Goal: Transaction & Acquisition: Obtain resource

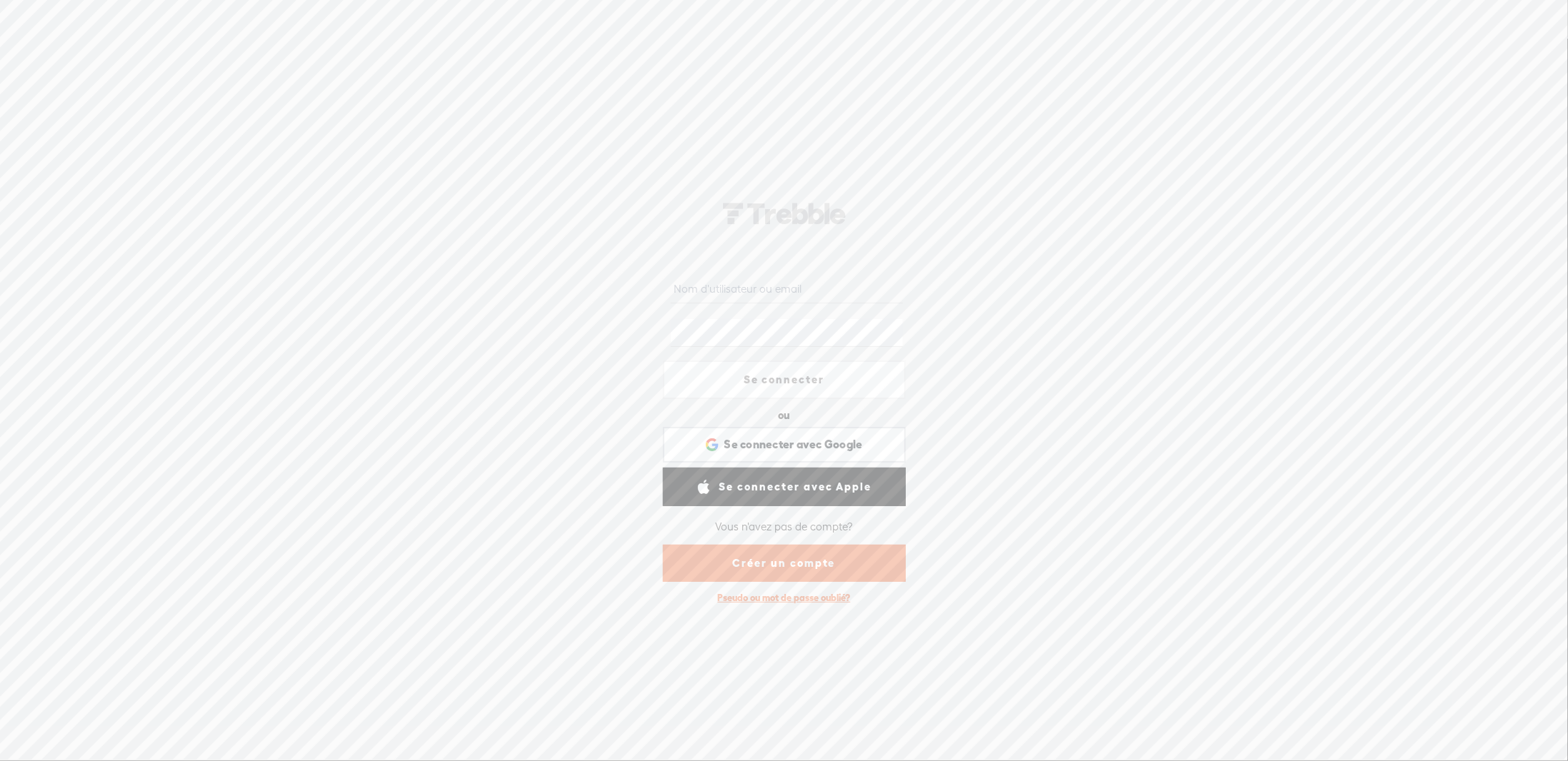
click at [718, 291] on input "text" at bounding box center [787, 289] width 232 height 28
type input "[EMAIL_ADDRESS][DOMAIN_NAME]"
click at [671, 355] on div at bounding box center [671, 355] width 0 height 0
click at [1034, 422] on div "[EMAIL_ADDRESS][DOMAIN_NAME] Se connecter ou Se connecter avec Facebook Se conn…" at bounding box center [784, 399] width 1568 height 722
click at [671, 355] on div at bounding box center [671, 355] width 0 height 0
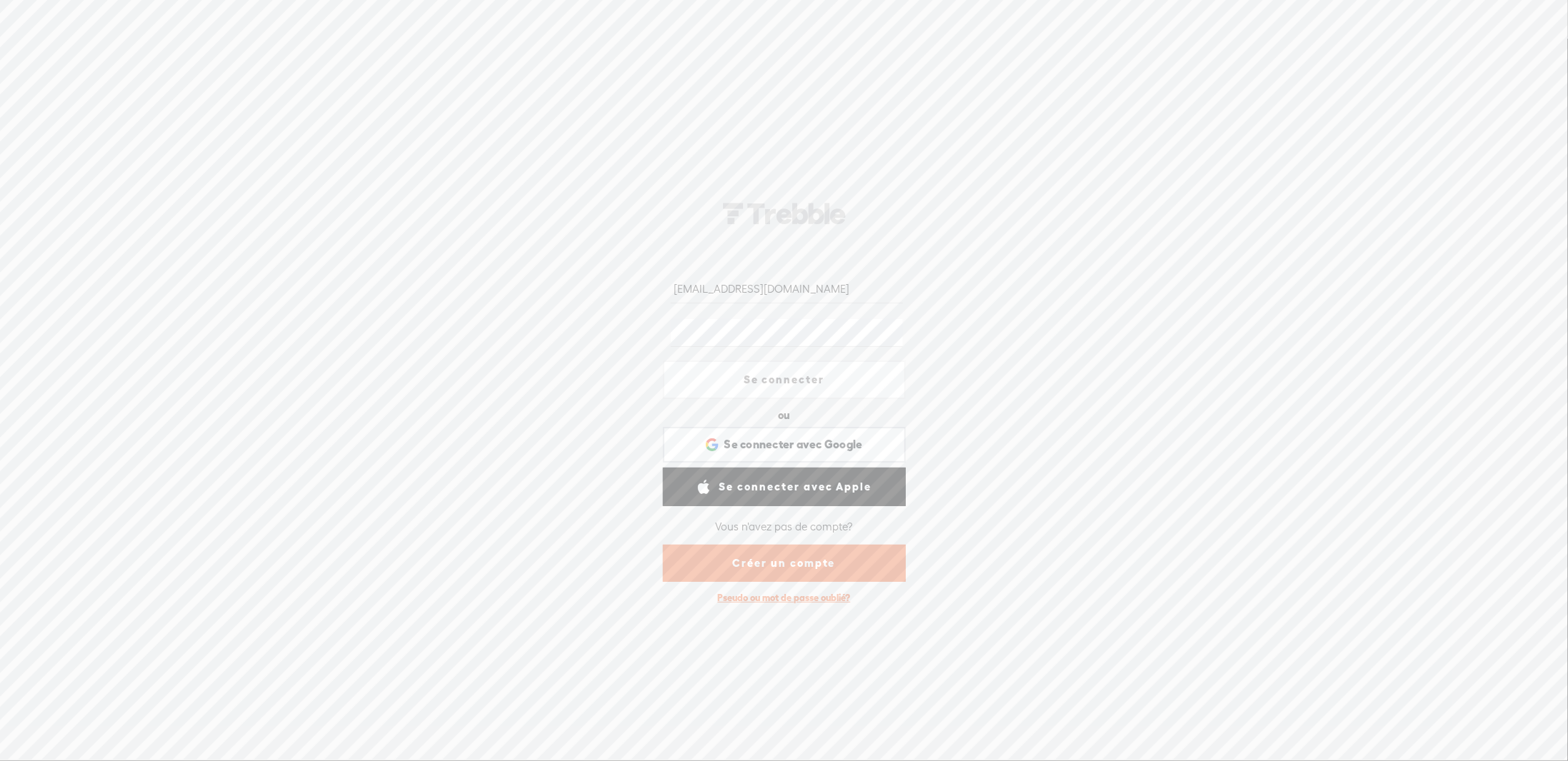
click at [1012, 388] on div "[EMAIL_ADDRESS][DOMAIN_NAME] Se connecter ou Se connecter avec Facebook Se conn…" at bounding box center [784, 399] width 1568 height 722
click at [784, 559] on link "Créer un compte" at bounding box center [784, 563] width 243 height 37
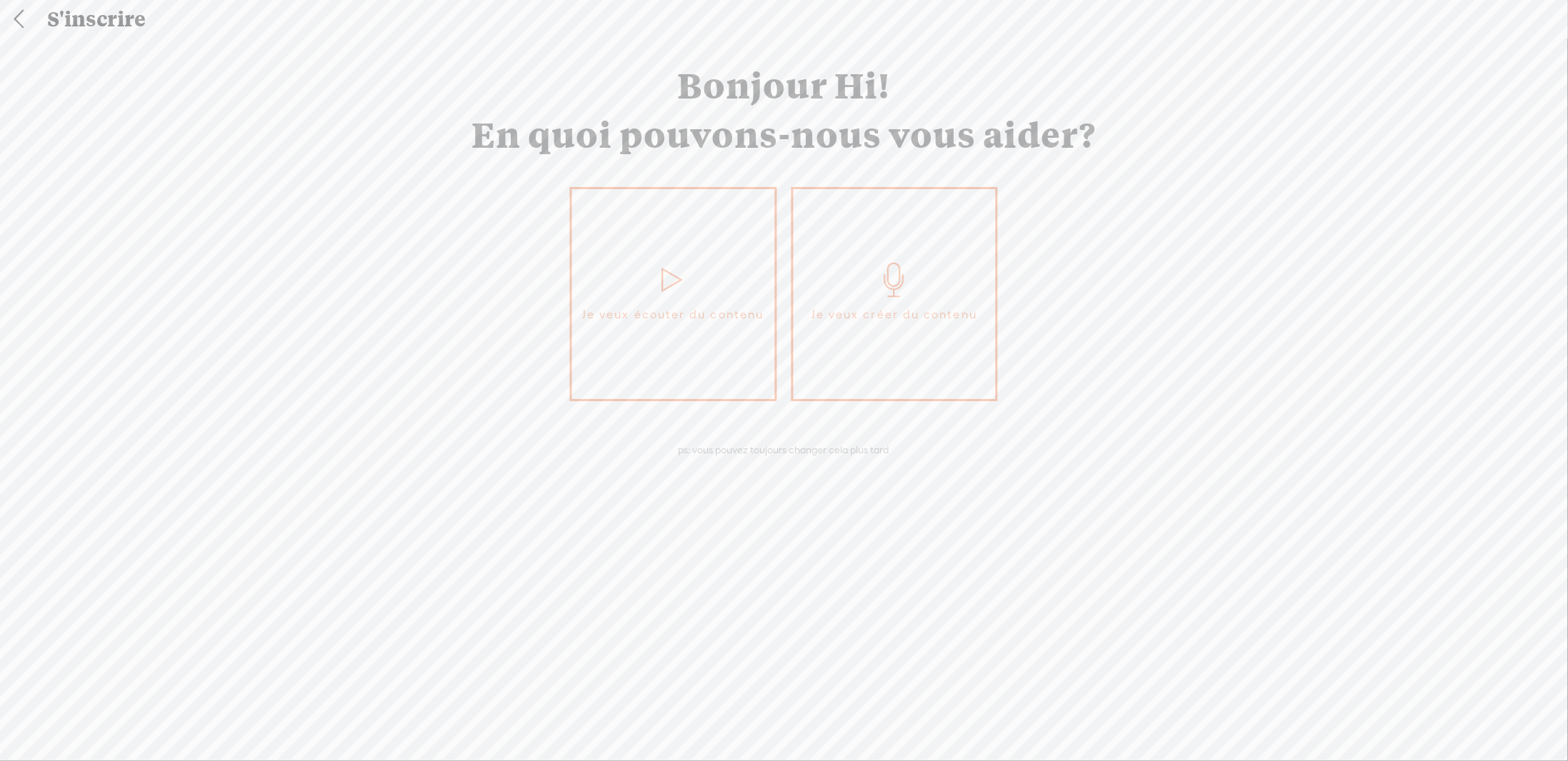
click at [21, 19] on link at bounding box center [19, 19] width 36 height 37
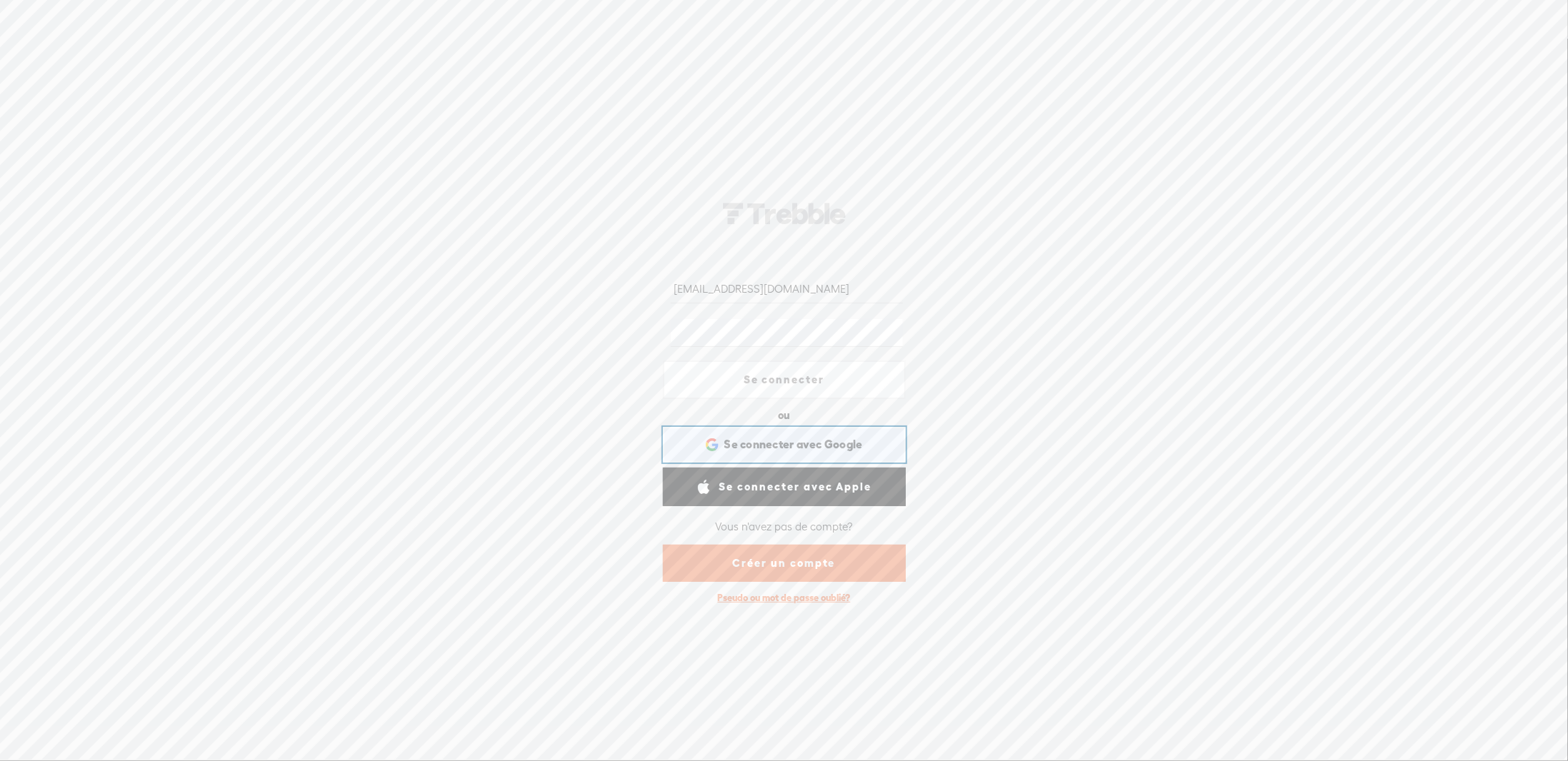
click at [759, 442] on span "Se connecter avec Google" at bounding box center [794, 444] width 139 height 15
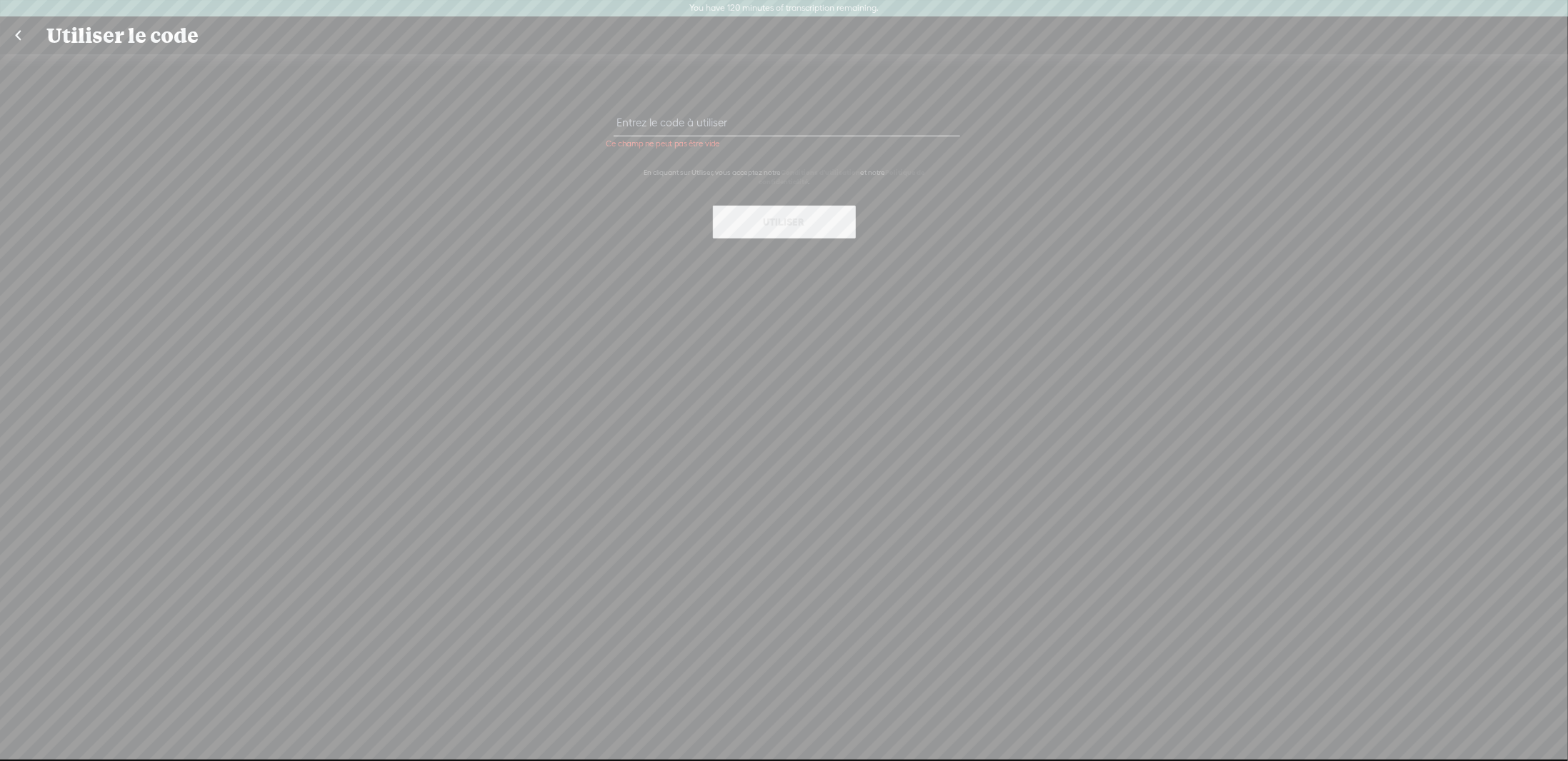
paste input "2YFD-UA26-5CB8-ANNV-0823"
type input "2YFD-UA26-5CB8-ANNV-0823"
click at [787, 223] on button "Utiliser" at bounding box center [784, 222] width 143 height 33
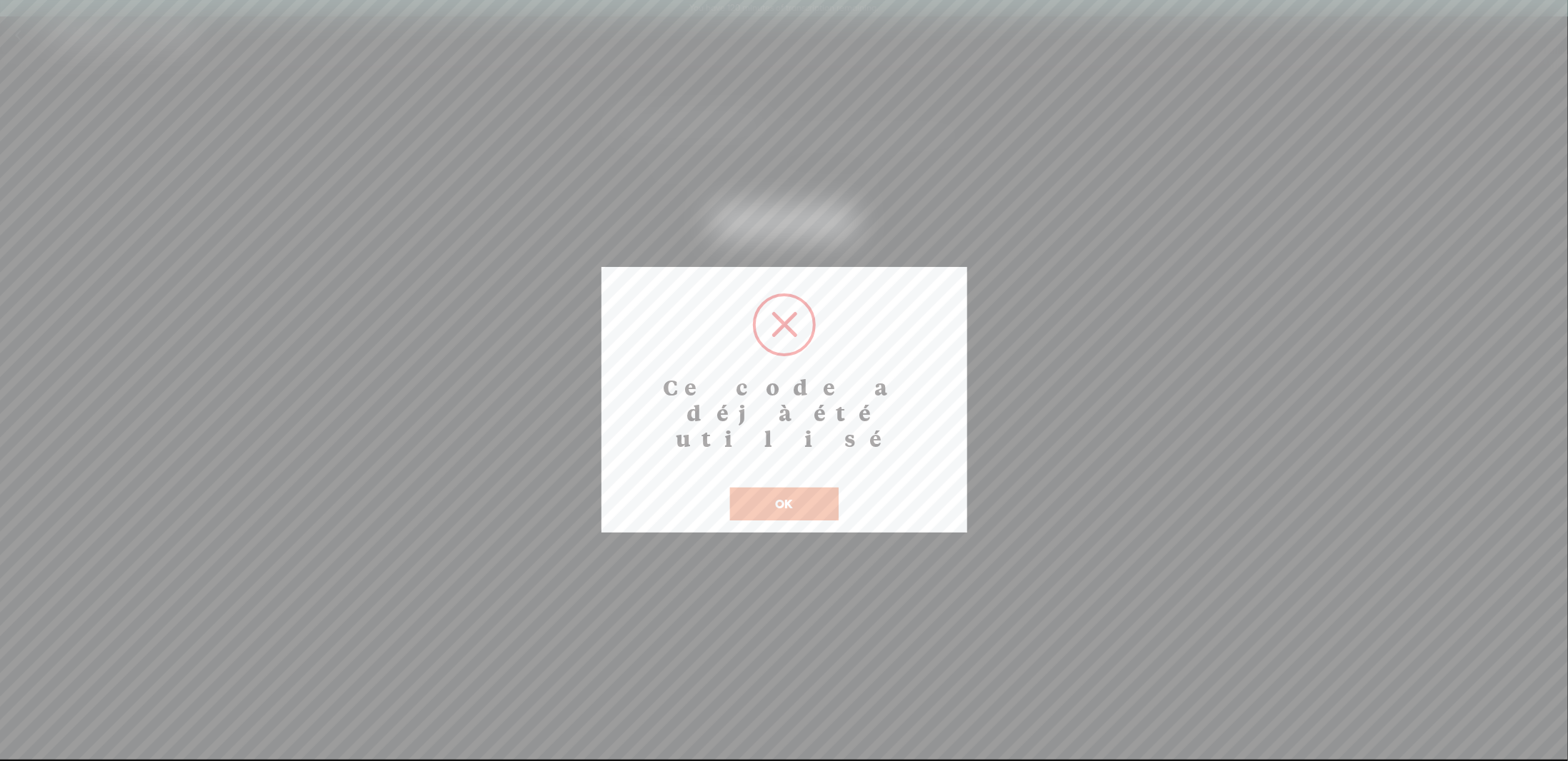
click at [764, 487] on button "OK" at bounding box center [784, 504] width 109 height 33
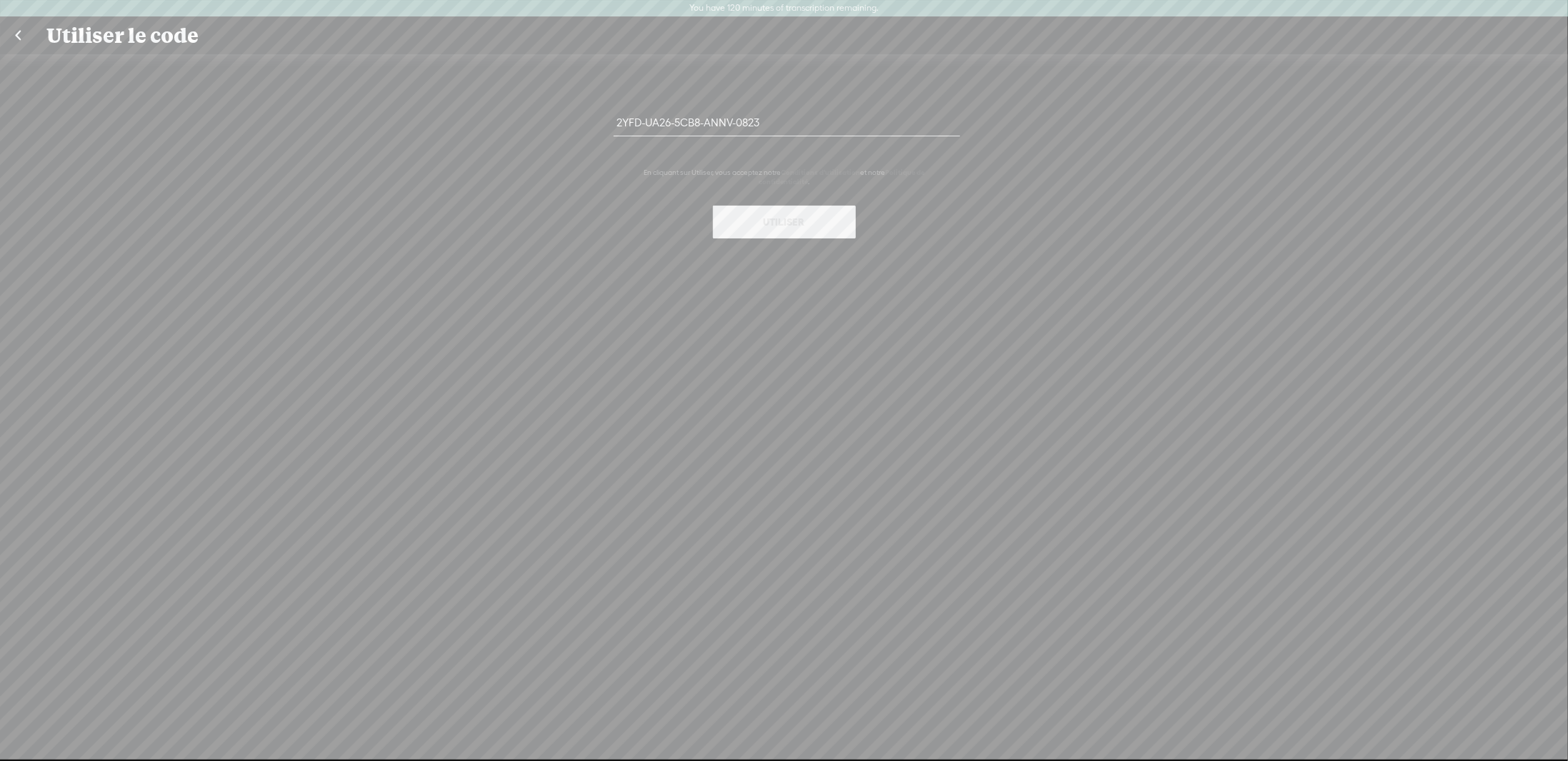
click at [135, 39] on div "Utiliser le code" at bounding box center [784, 36] width 1495 height 37
click at [26, 36] on link at bounding box center [18, 36] width 36 height 37
click at [17, 35] on link at bounding box center [18, 36] width 36 height 37
click at [68, 39] on div "Utiliser le code" at bounding box center [784, 36] width 1495 height 37
drag, startPoint x: 124, startPoint y: 36, endPoint x: 154, endPoint y: 41, distance: 30.4
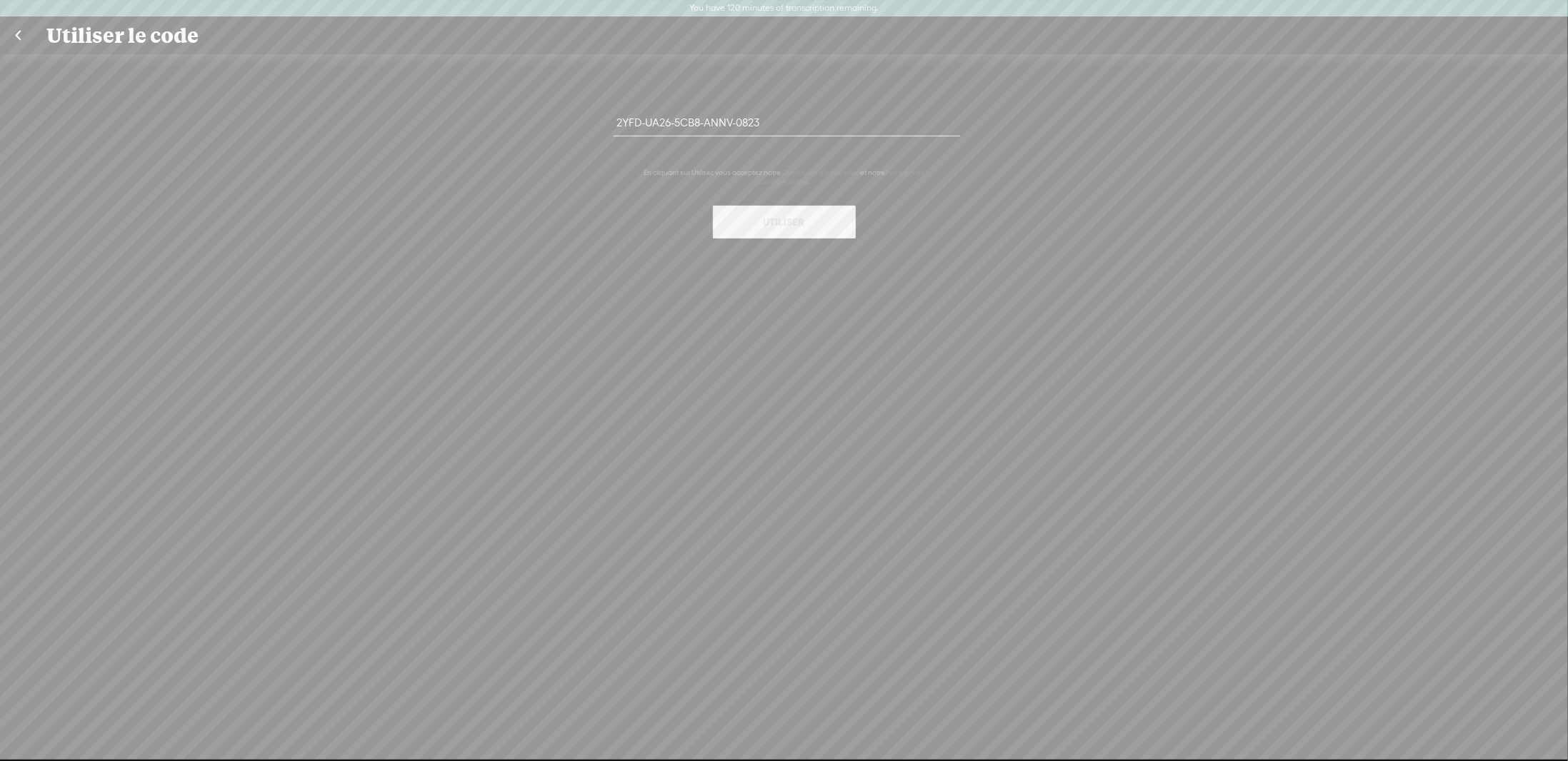
click at [129, 37] on div "Utiliser le code" at bounding box center [784, 36] width 1495 height 37
click at [137, 44] on div "Utiliser le code" at bounding box center [784, 36] width 1495 height 37
click at [19, 31] on link at bounding box center [18, 36] width 36 height 37
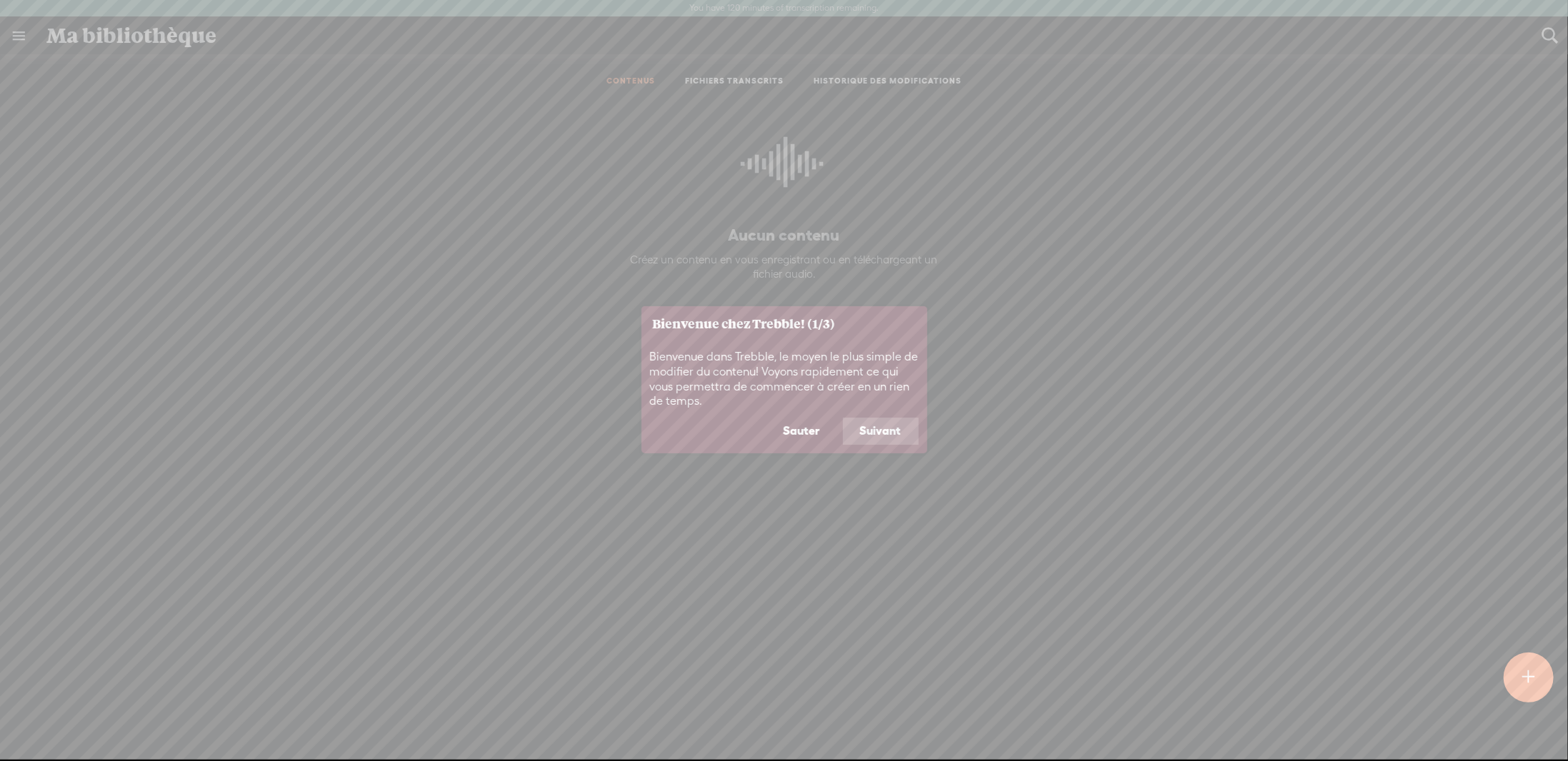
click at [870, 430] on button "Suivant" at bounding box center [881, 431] width 76 height 27
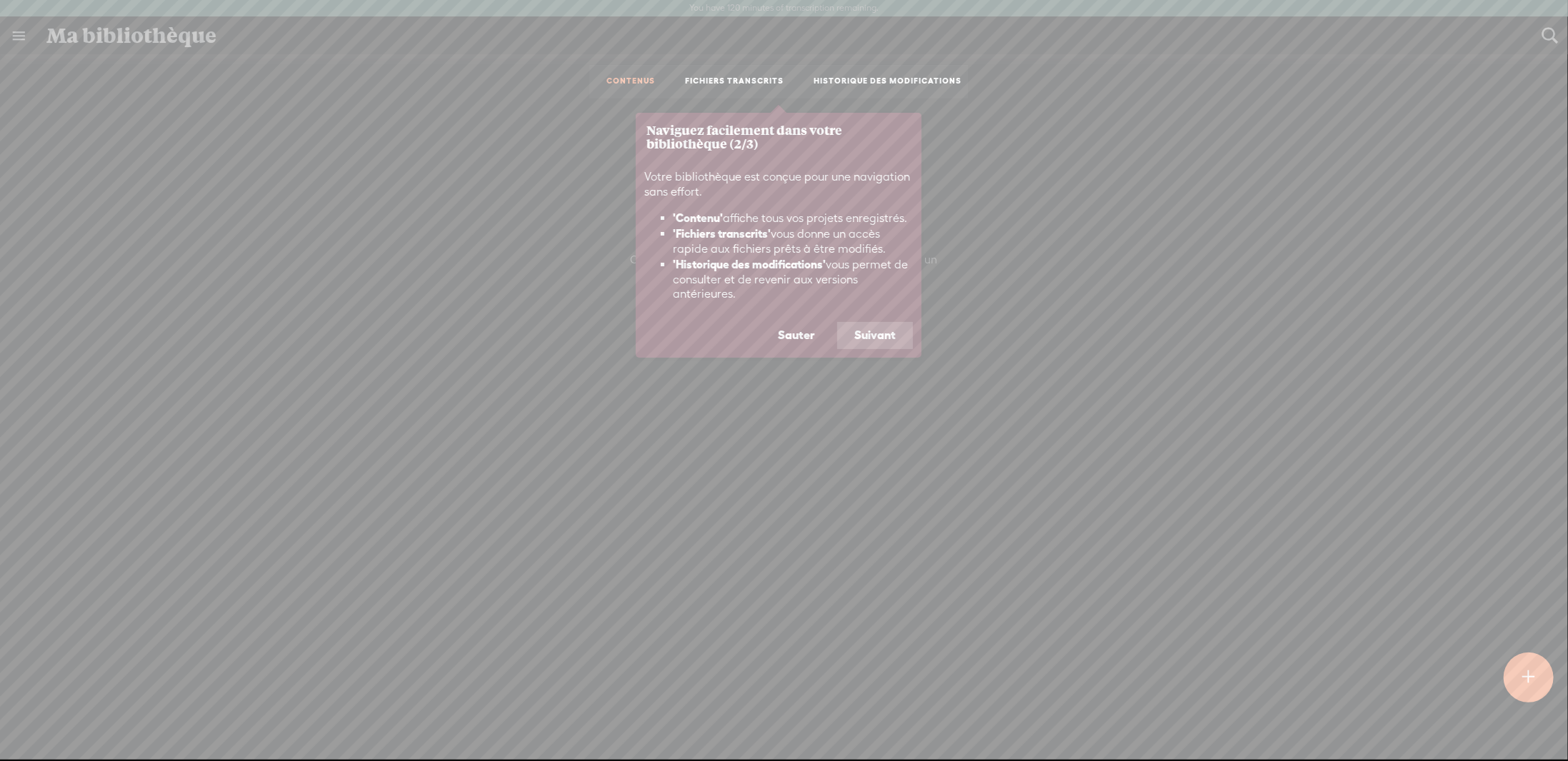
click at [868, 340] on button "Suivant" at bounding box center [875, 336] width 76 height 27
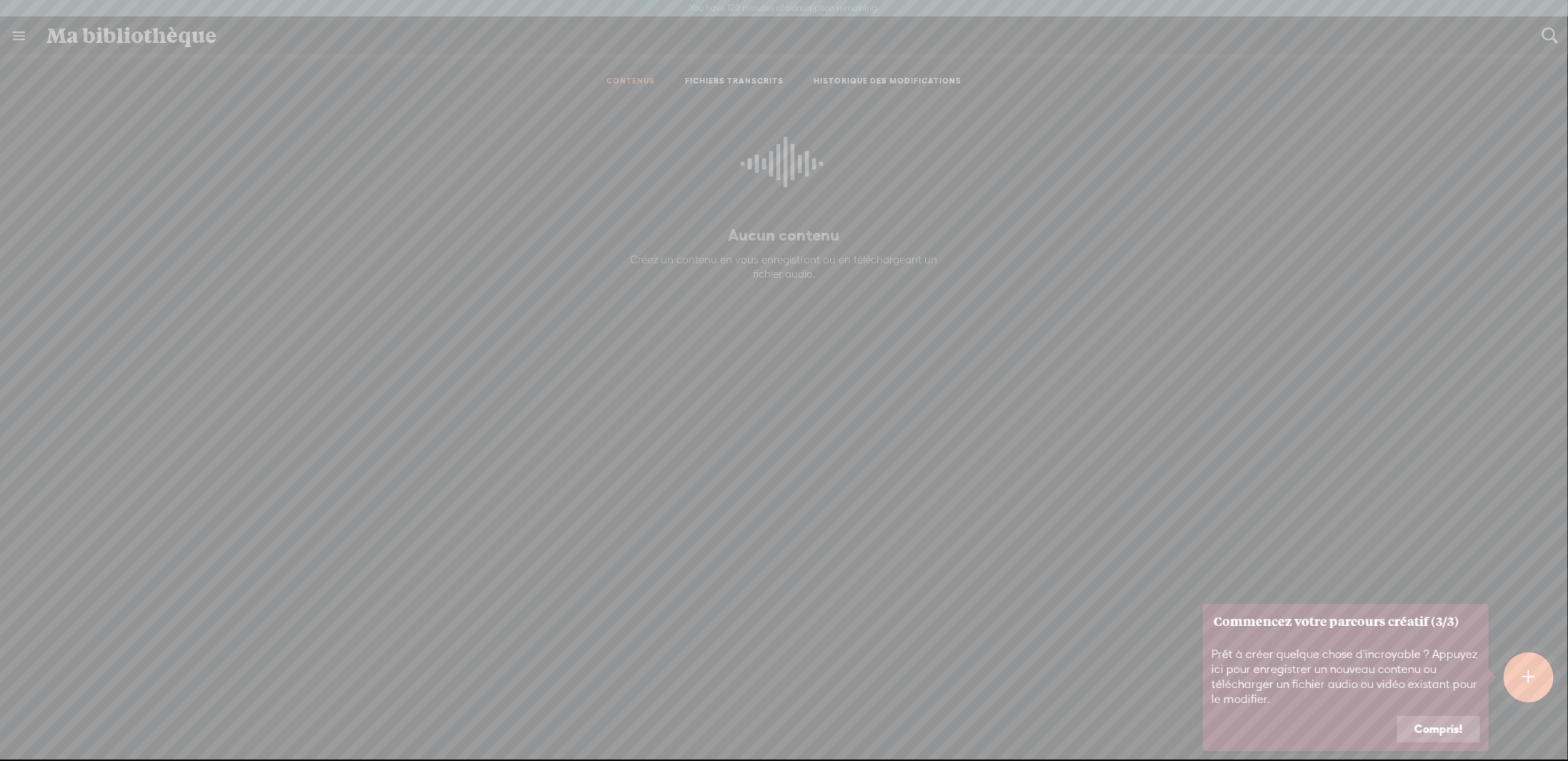
click at [1431, 727] on button "Compris!" at bounding box center [1439, 730] width 83 height 27
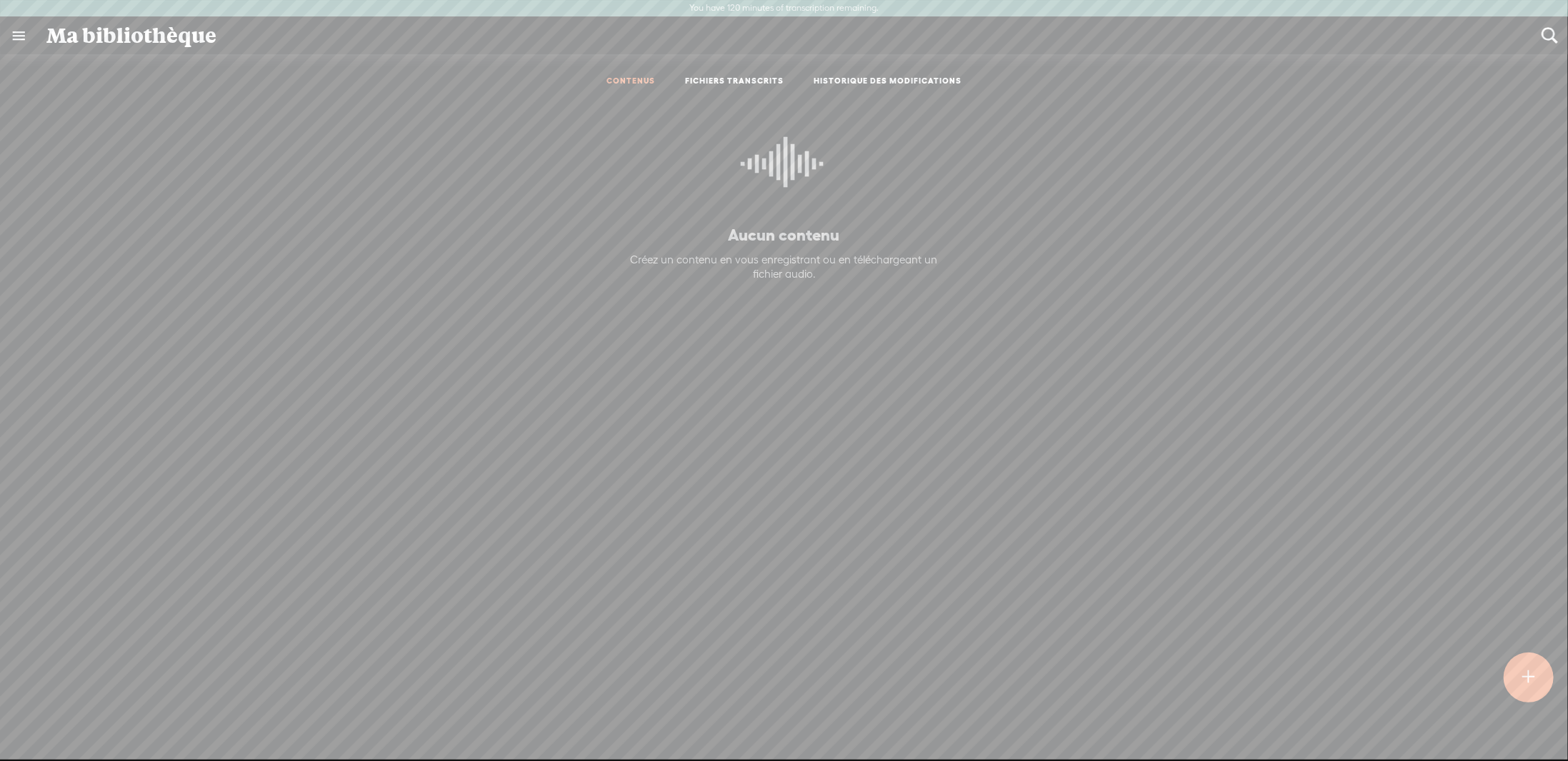
drag, startPoint x: 925, startPoint y: 267, endPoint x: 743, endPoint y: 260, distance: 182.1
click at [743, 260] on div "Aucun contenu Créez un contenu en vous enregistrant ou en téléchargeant un fich…" at bounding box center [784, 401] width 1547 height 605
drag, startPoint x: 817, startPoint y: 272, endPoint x: 754, endPoint y: 238, distance: 71.6
click at [747, 244] on div "Aucun contenu Créez un contenu en vous enregistrant ou en téléchargeant un fich…" at bounding box center [784, 401] width 327 height 575
click at [756, 237] on p "Aucun contenu" at bounding box center [784, 235] width 327 height 21
